Goal: Transaction & Acquisition: Purchase product/service

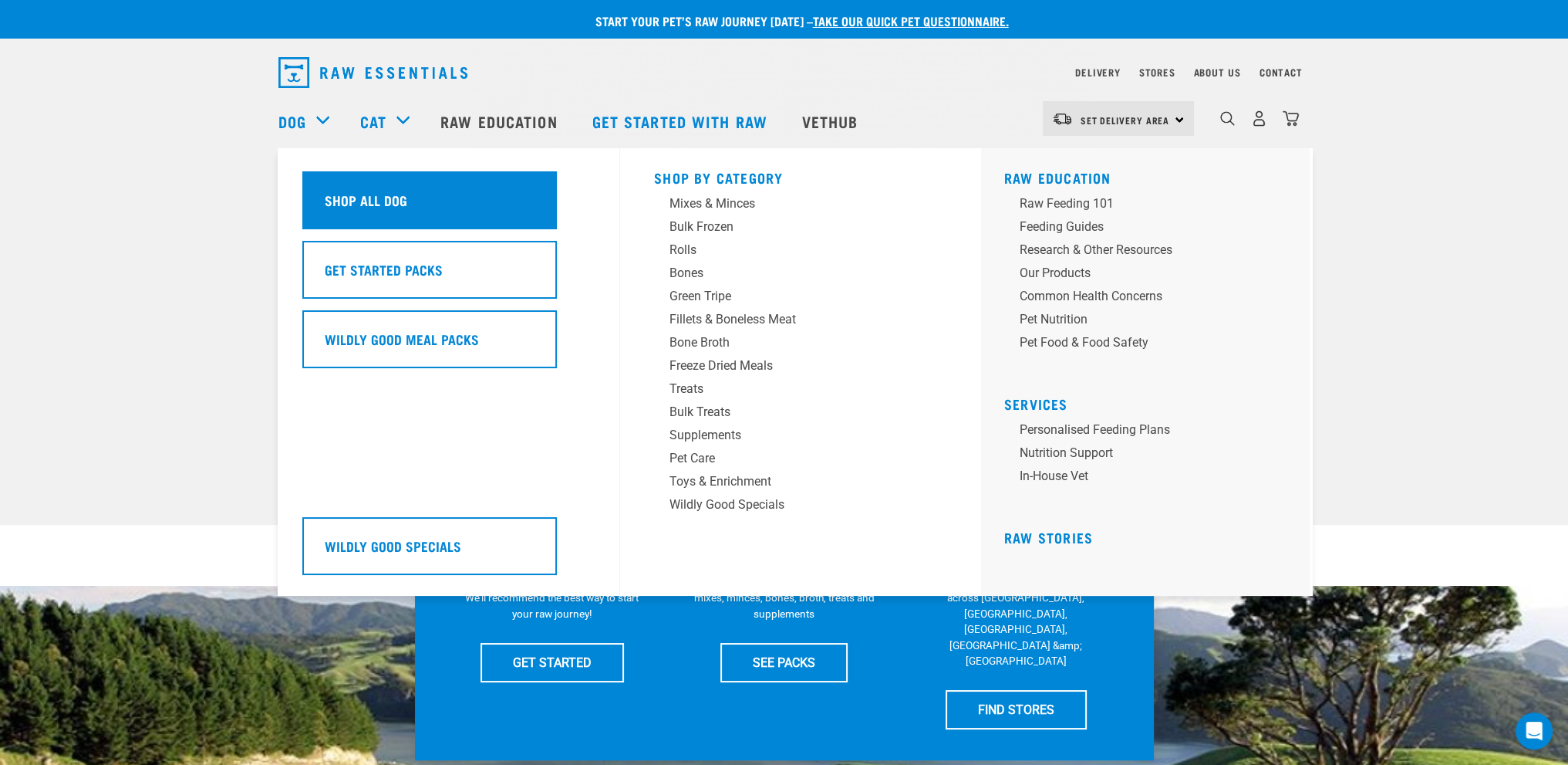
click at [357, 209] on h5 "Shop All Dog" at bounding box center [366, 200] width 83 height 20
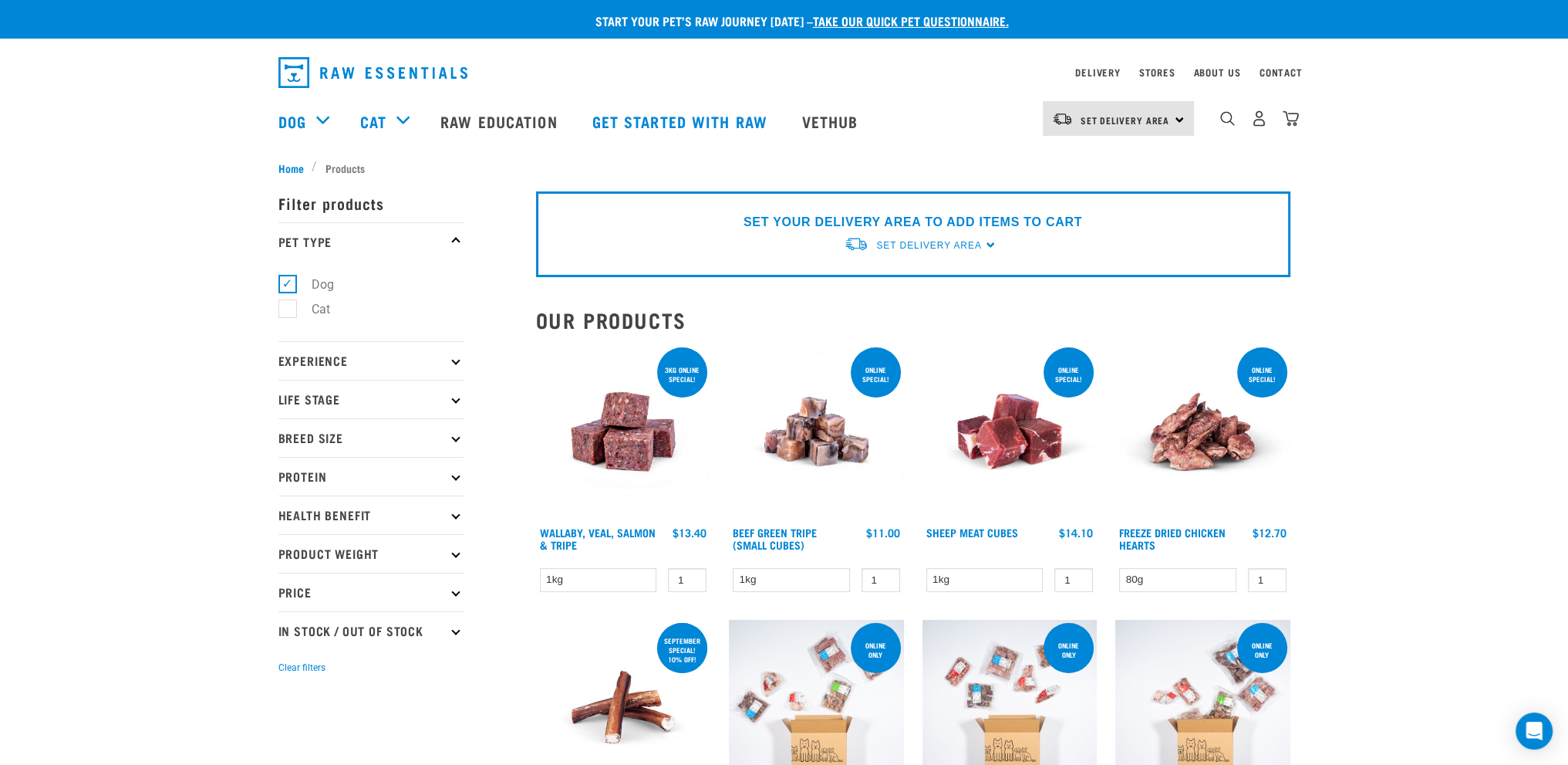
click at [457, 363] on icon at bounding box center [455, 360] width 8 height 8
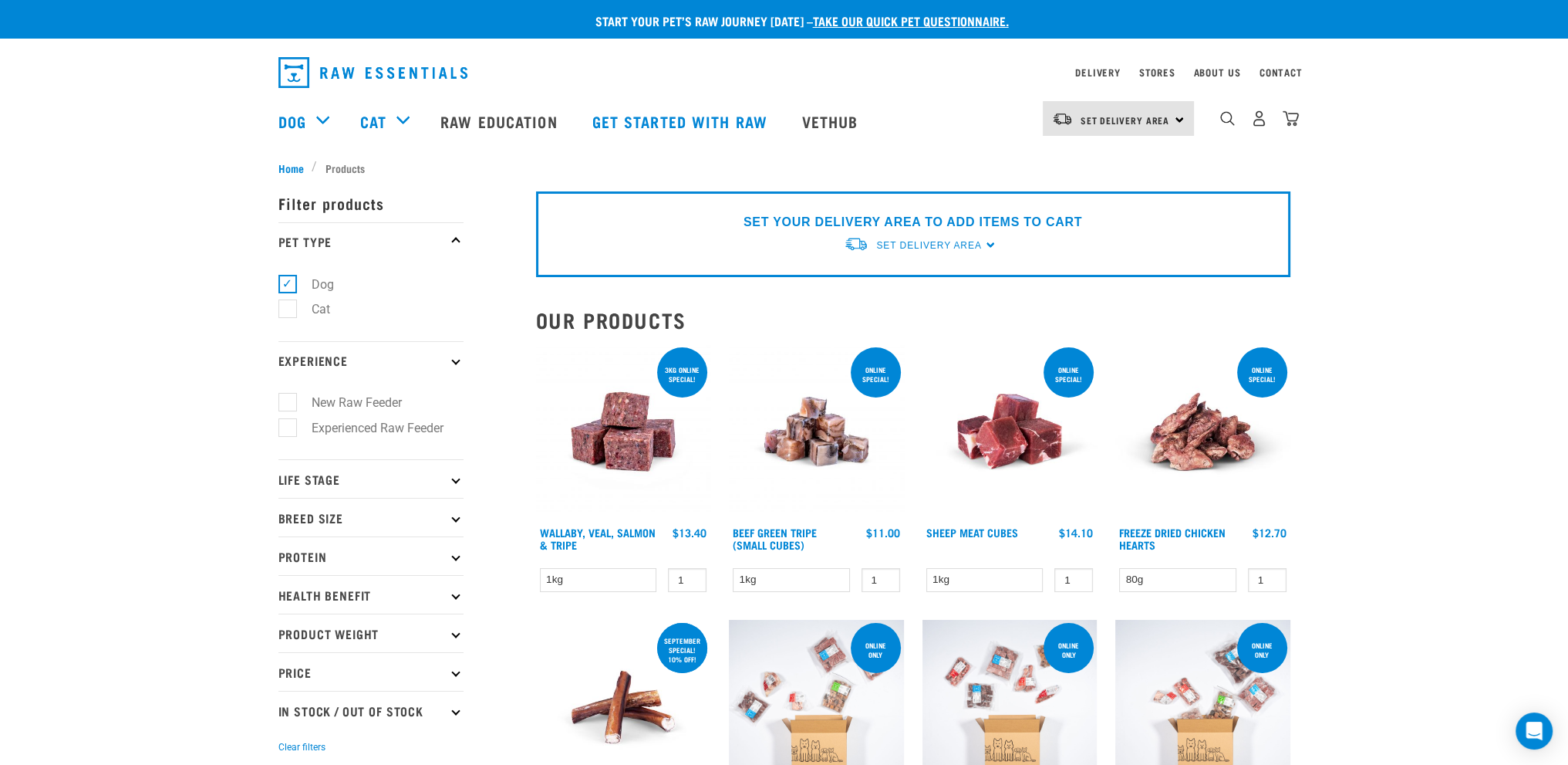
click at [457, 363] on icon at bounding box center [455, 360] width 8 height 8
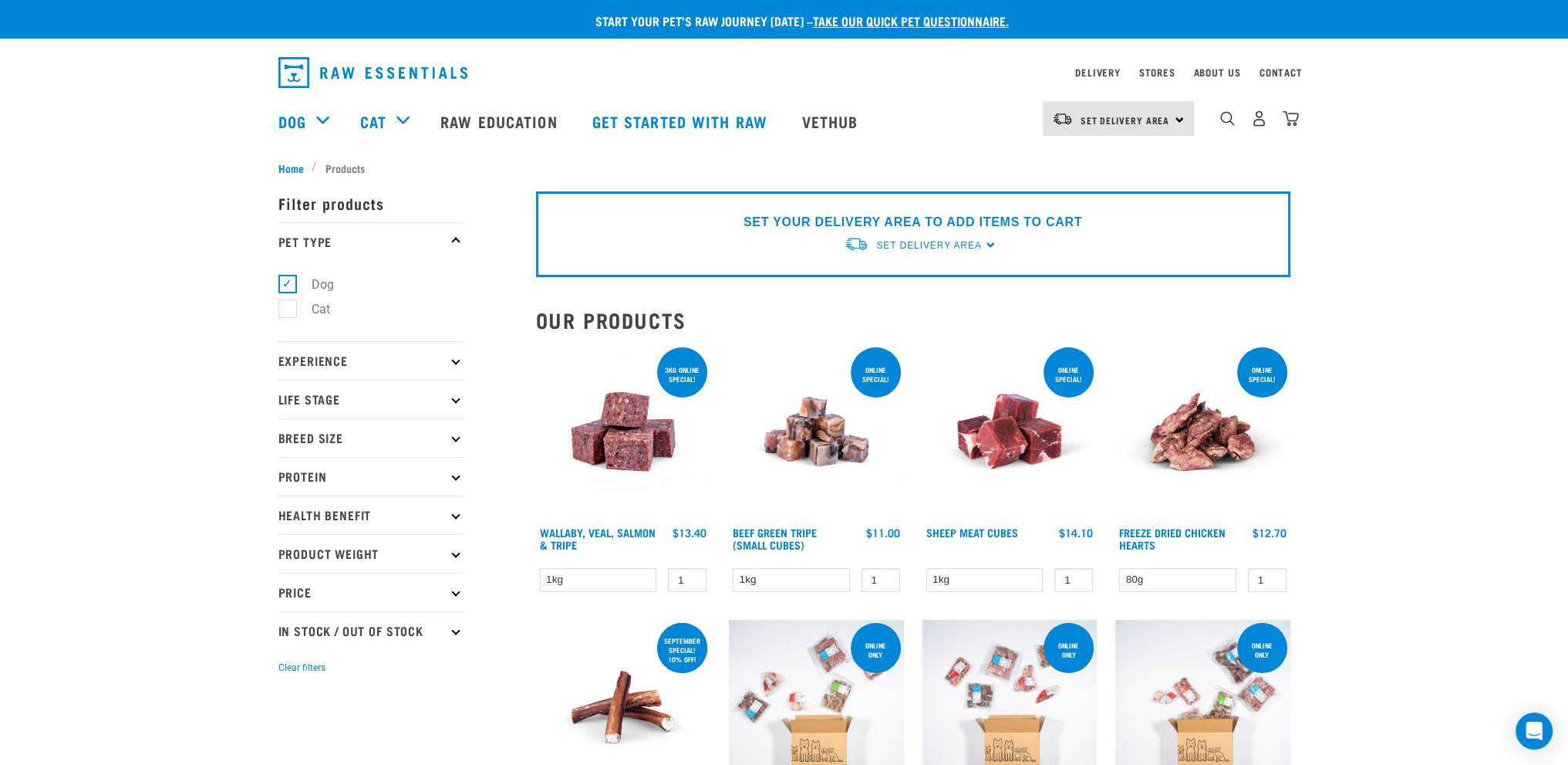
click at [458, 440] on p "Breed Size" at bounding box center [371, 437] width 185 height 39
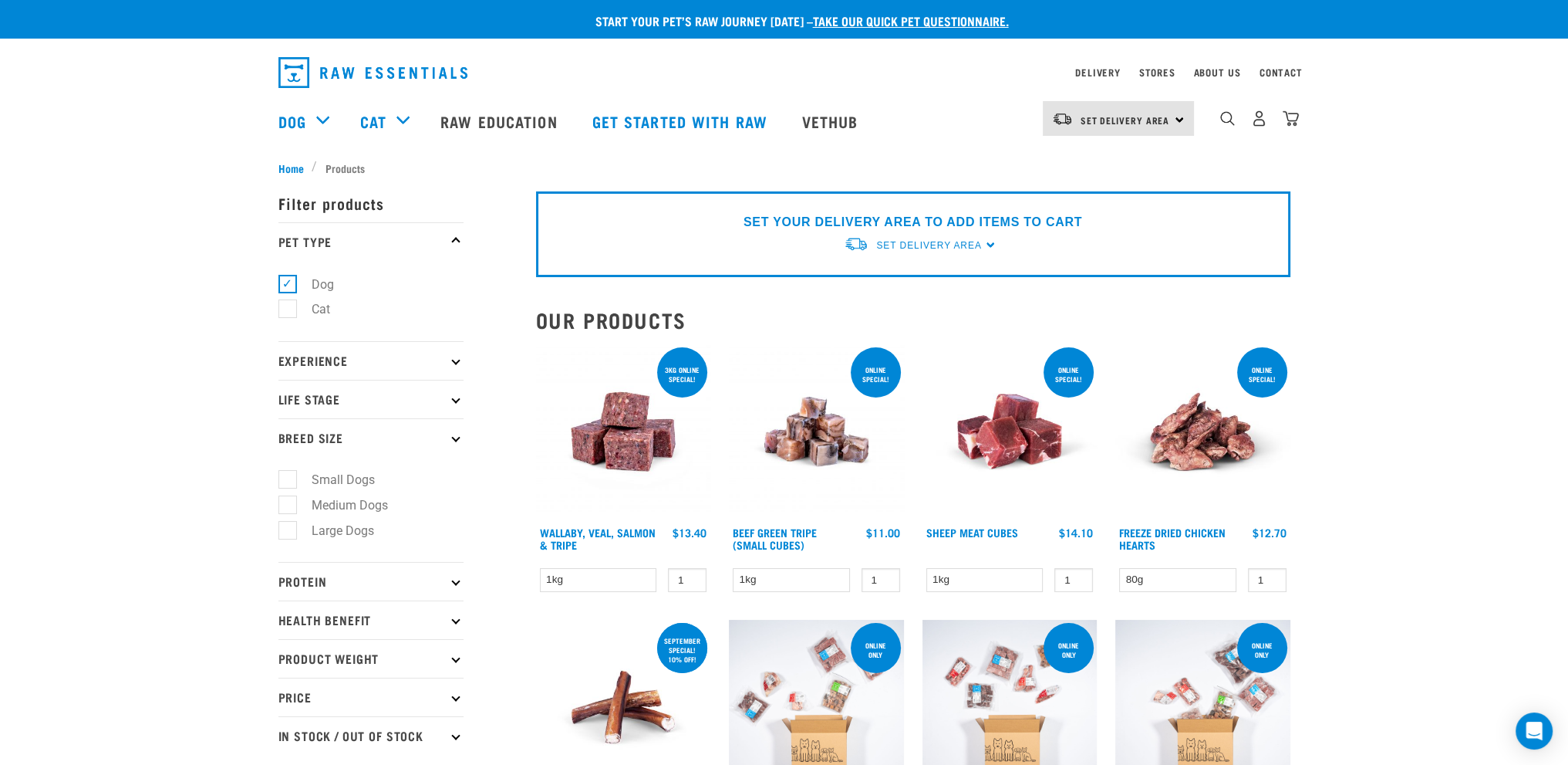
click at [458, 440] on p "Breed Size" at bounding box center [371, 437] width 185 height 39
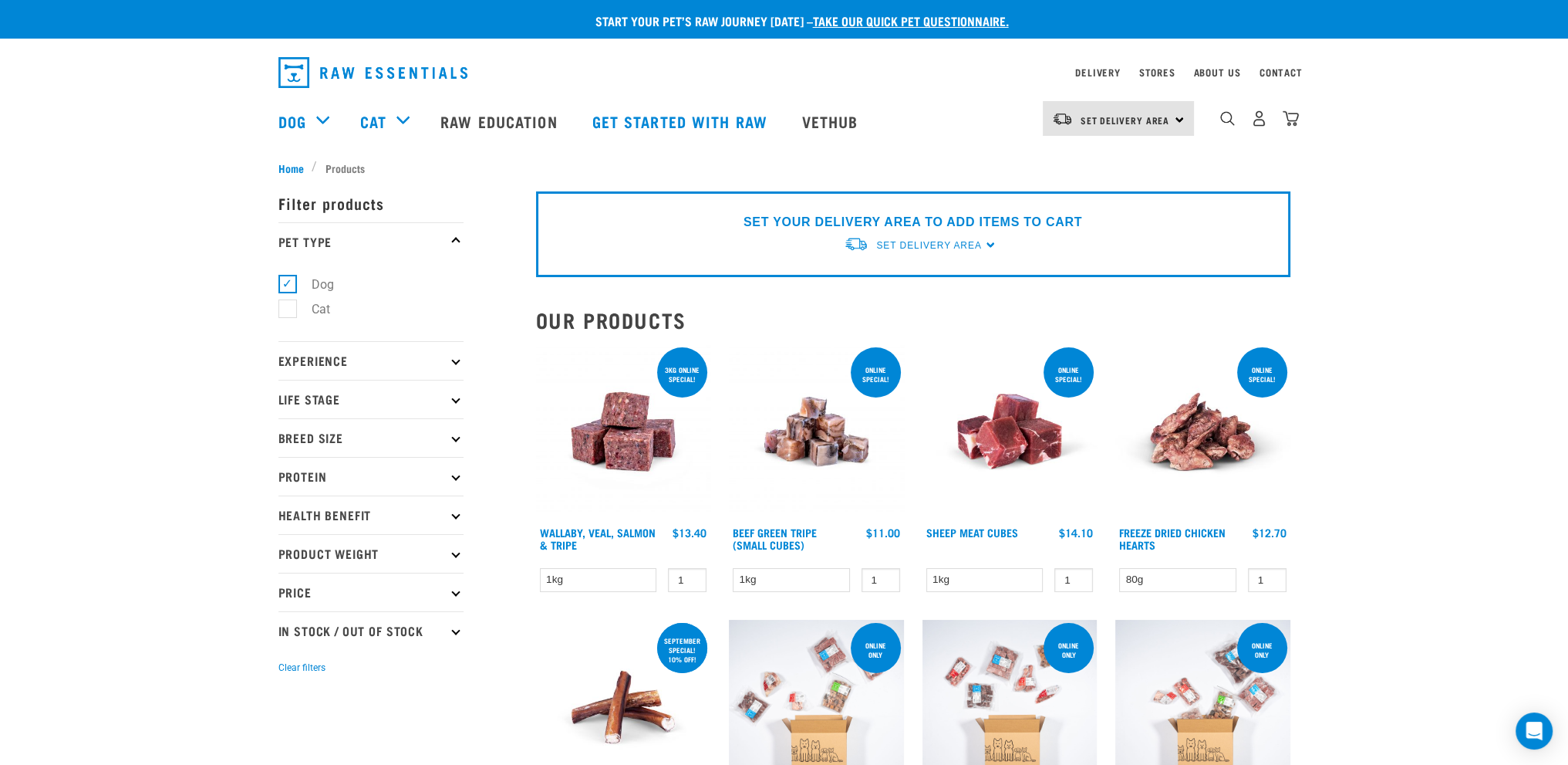
click at [453, 550] on icon at bounding box center [455, 553] width 8 height 8
click at [291, 617] on label "1kg" at bounding box center [313, 620] width 51 height 19
click at [289, 617] on input "1kg" at bounding box center [283, 618] width 10 height 10
checkbox input "true"
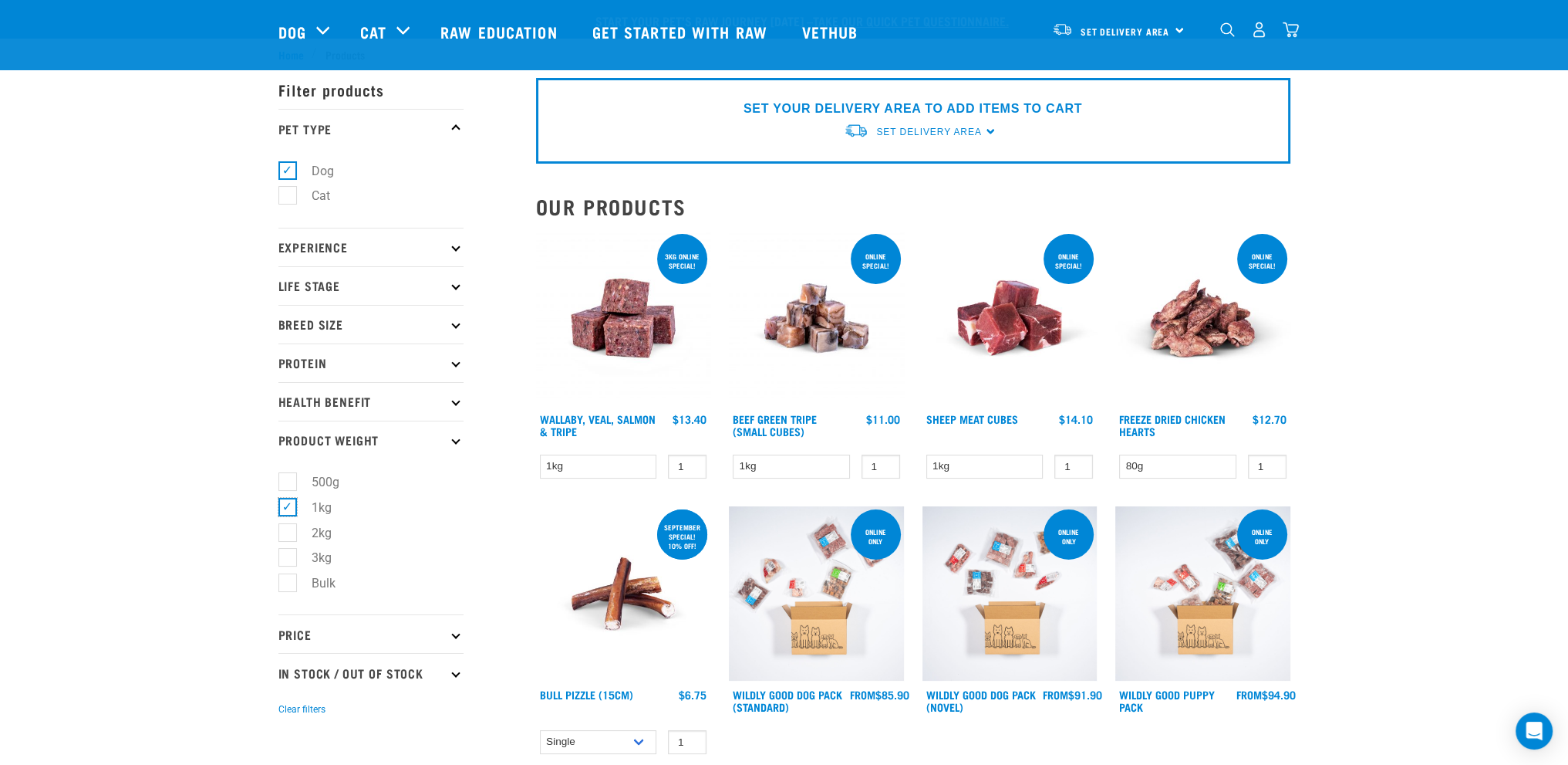
scroll to position [154, 0]
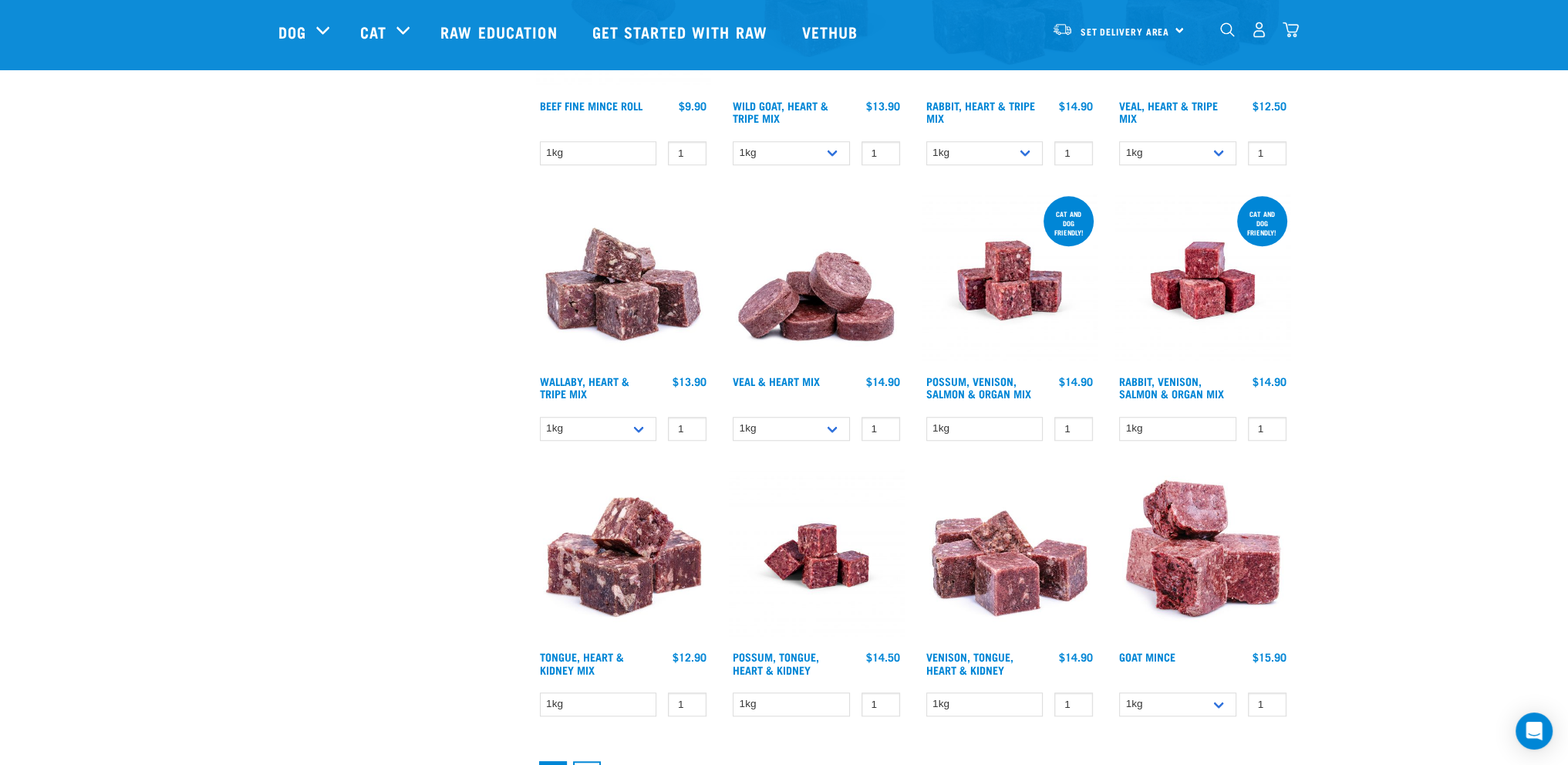
scroll to position [1774, 0]
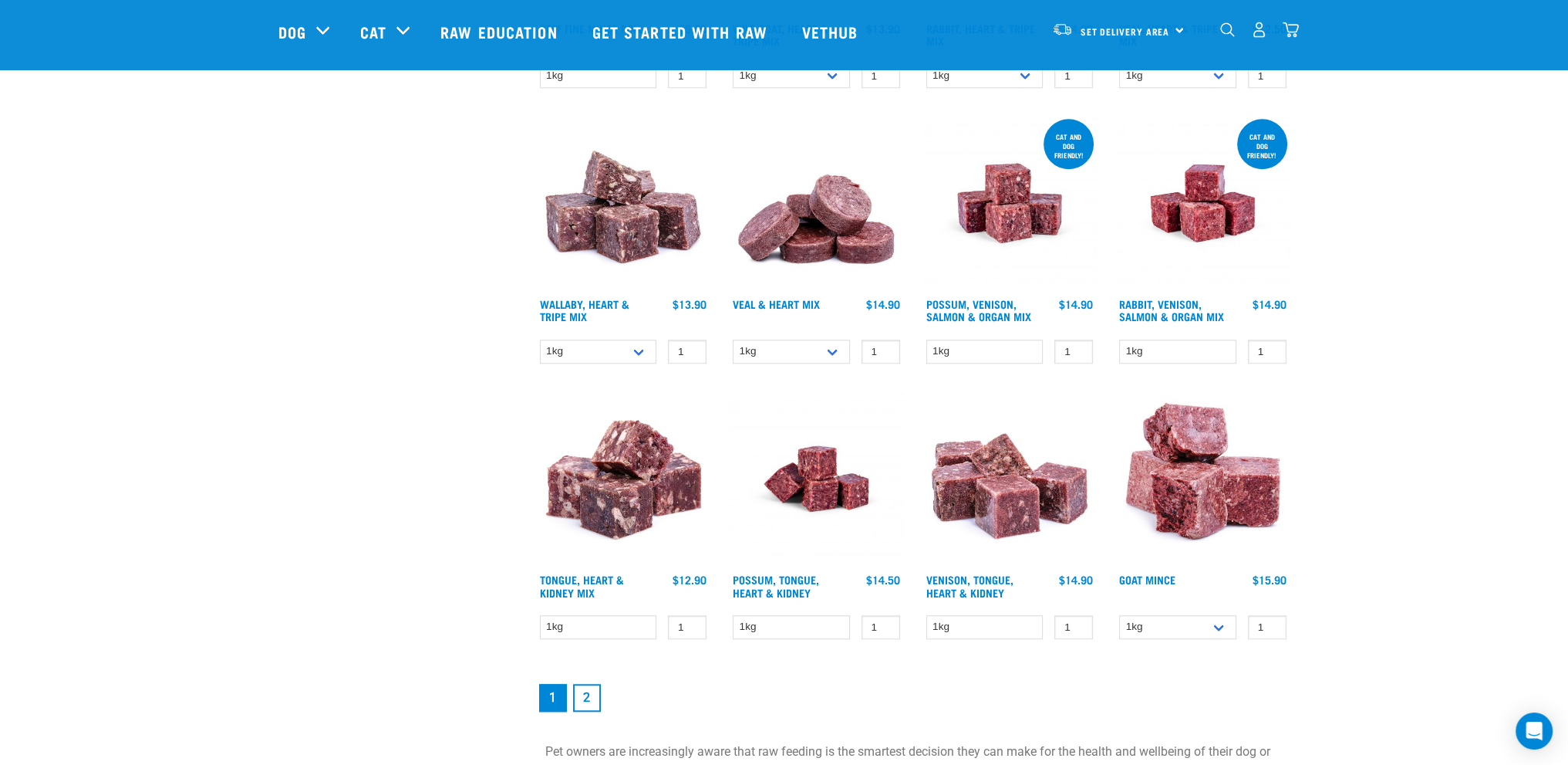
click at [592, 700] on link "2" at bounding box center [587, 698] width 28 height 28
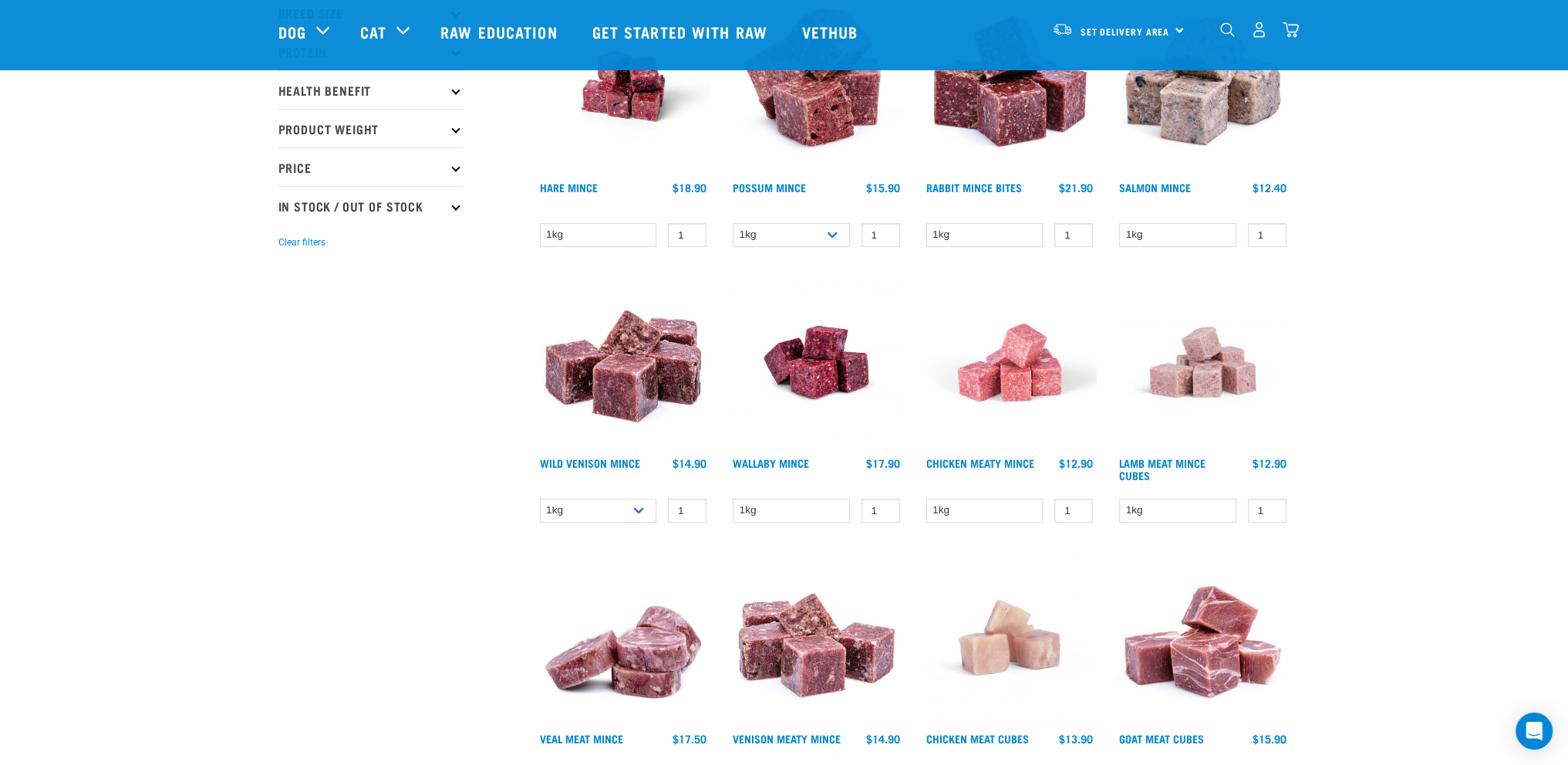
scroll to position [309, 0]
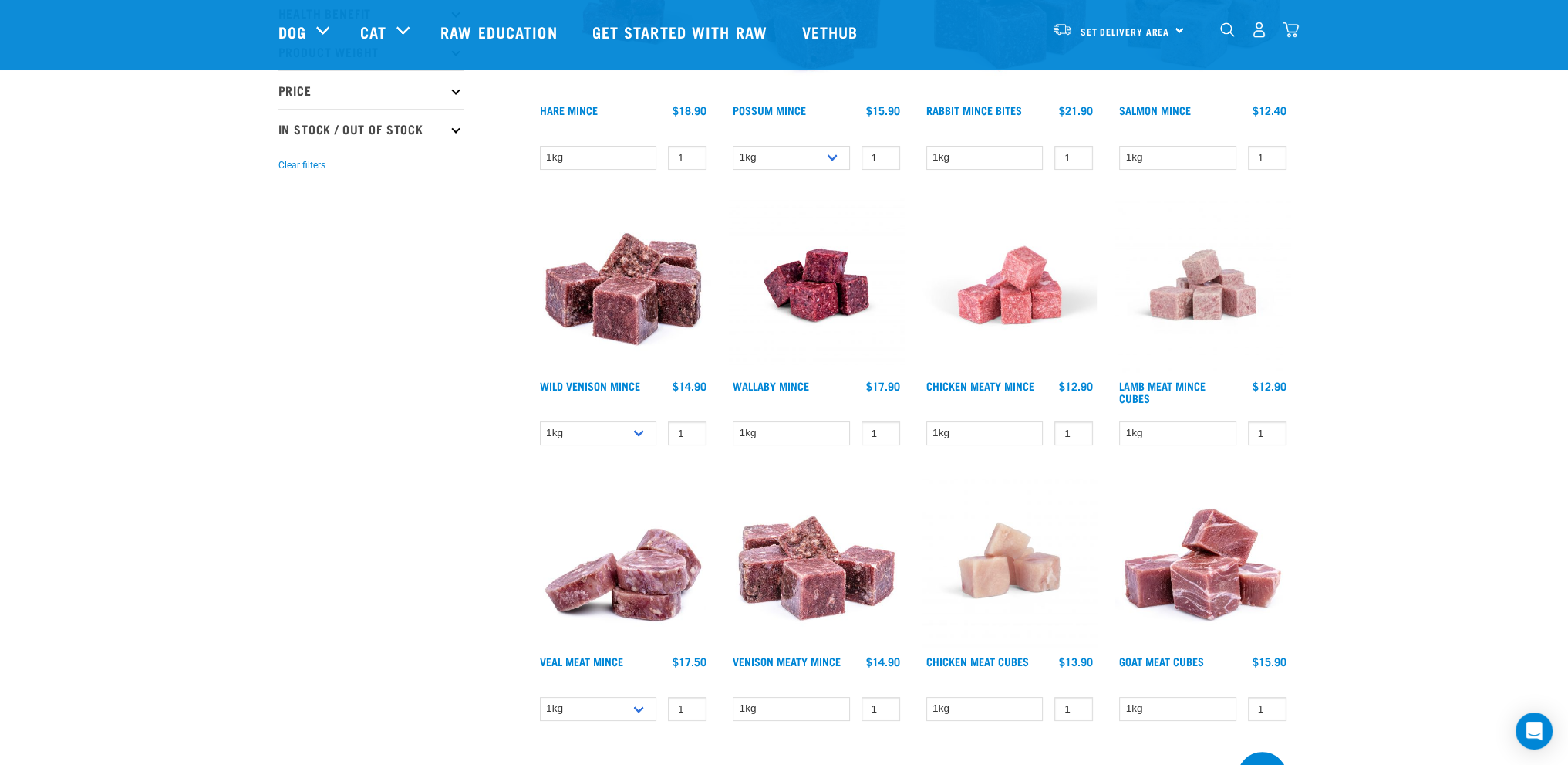
click at [1021, 301] on img at bounding box center [1010, 286] width 175 height 176
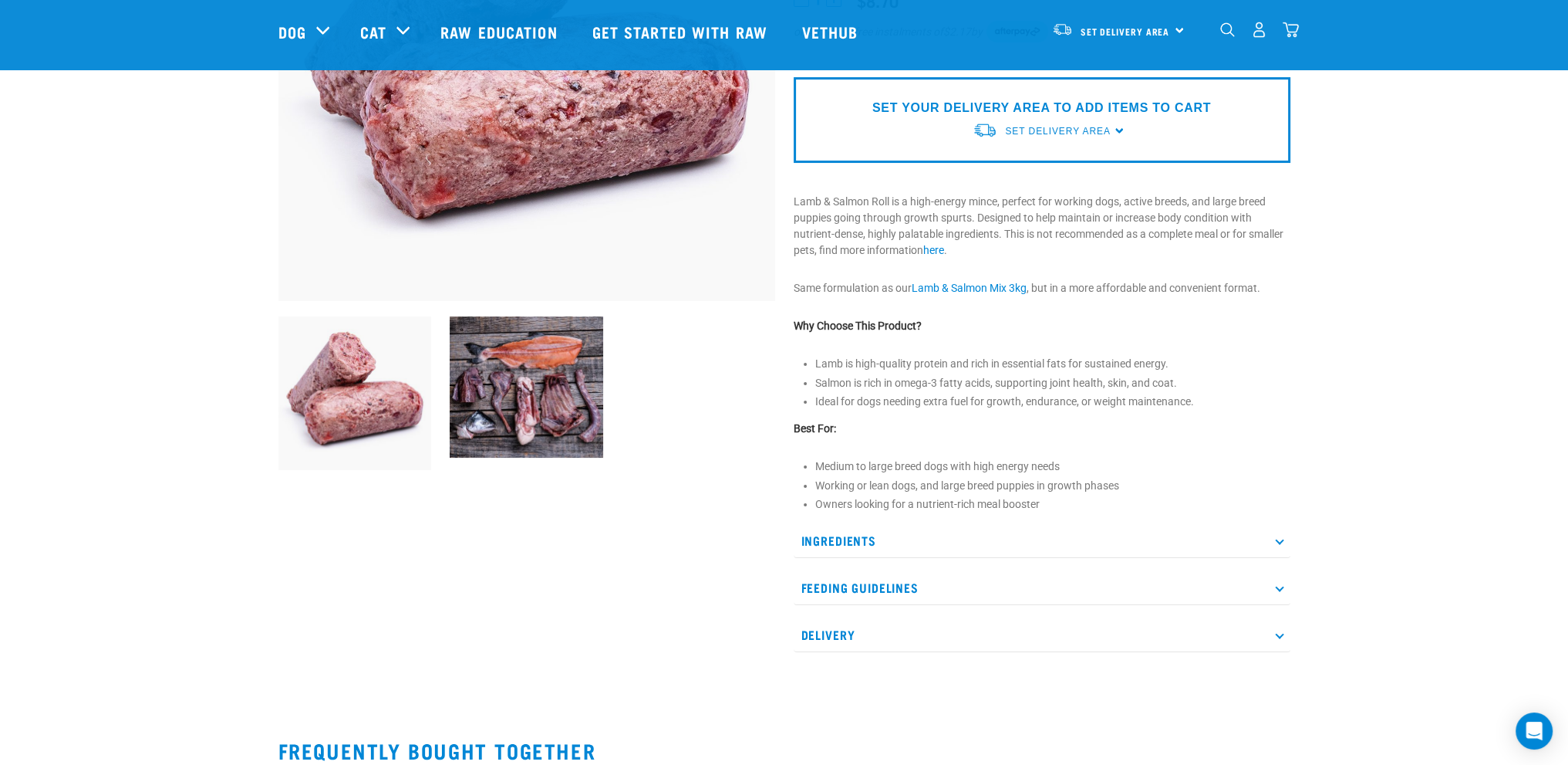
scroll to position [386, 0]
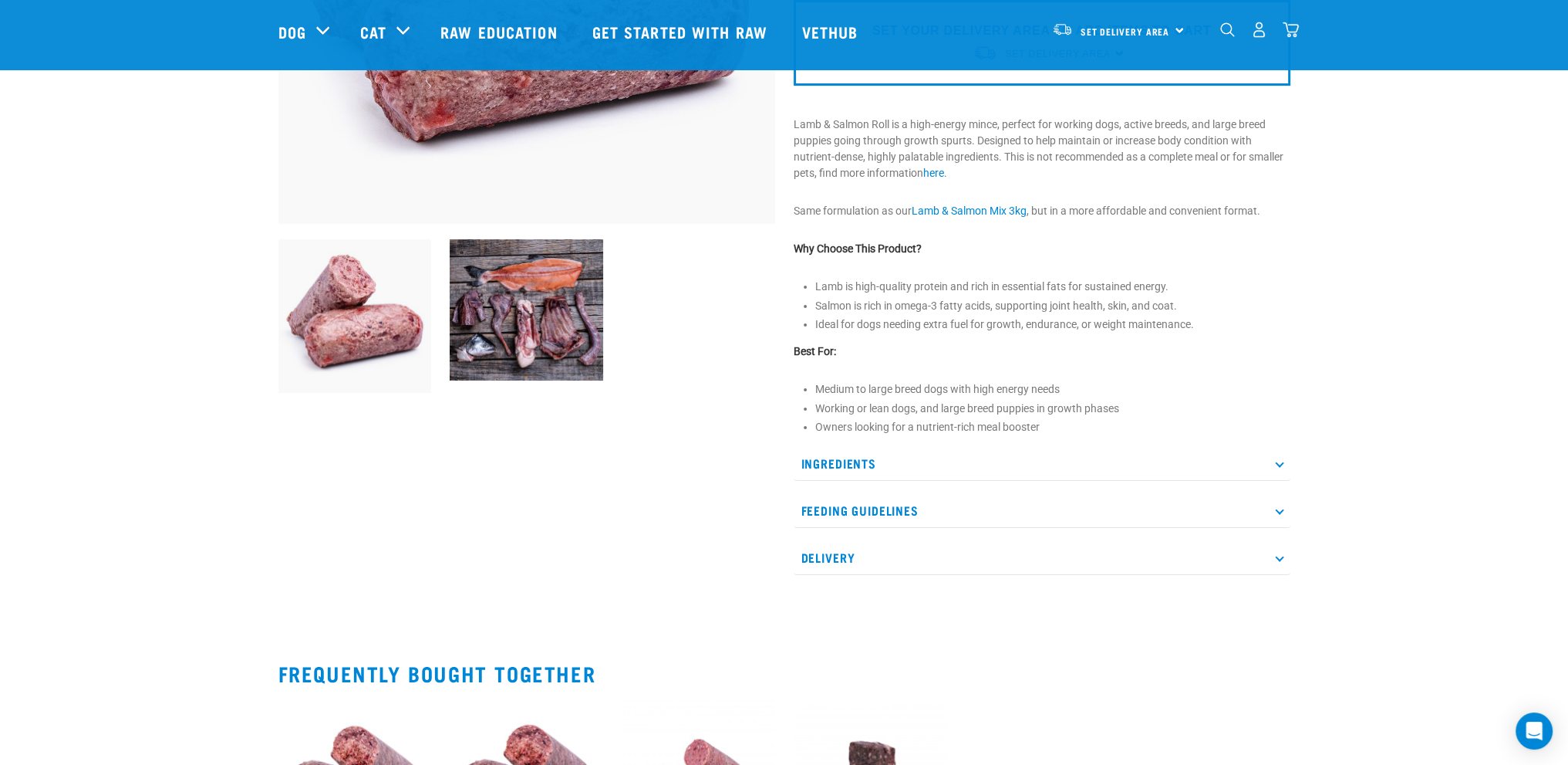
click at [1280, 558] on p "Delivery" at bounding box center [1042, 557] width 496 height 35
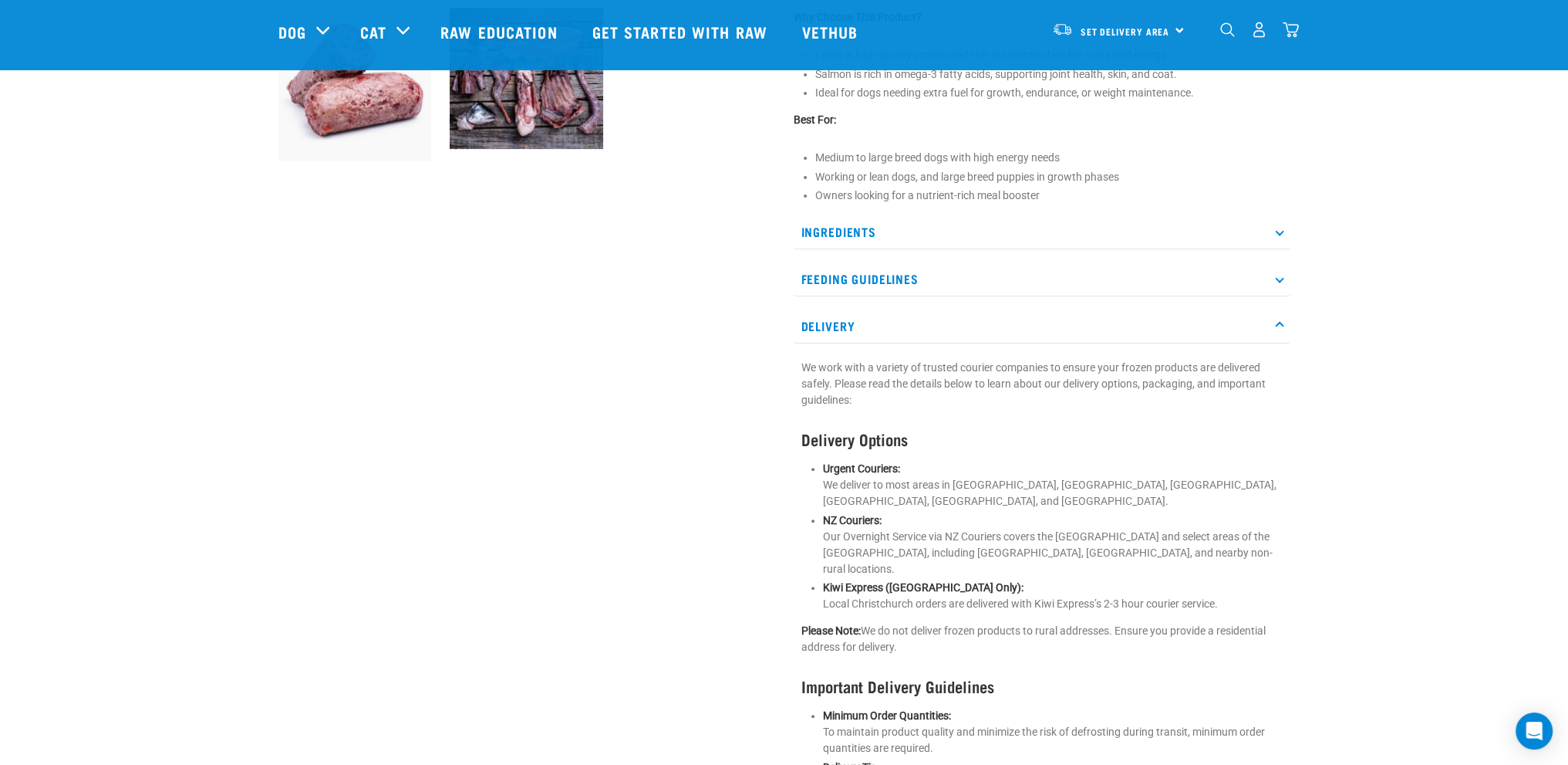
scroll to position [540, 0]
